Goal: Ask a question

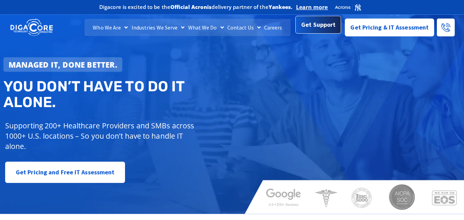
click at [318, 27] on span "Get Support" at bounding box center [318, 25] width 34 height 14
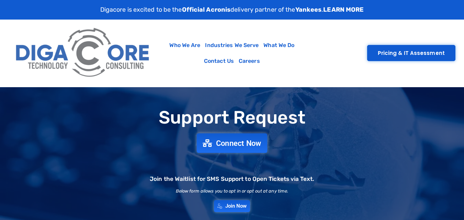
click at [229, 147] on span "Connect Now" at bounding box center [238, 143] width 45 height 8
click at [219, 146] on span "Connect Now" at bounding box center [238, 143] width 45 height 8
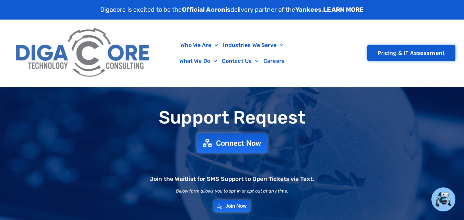
click at [241, 138] on link "Connect Now" at bounding box center [232, 143] width 71 height 20
